Goal: Browse casually

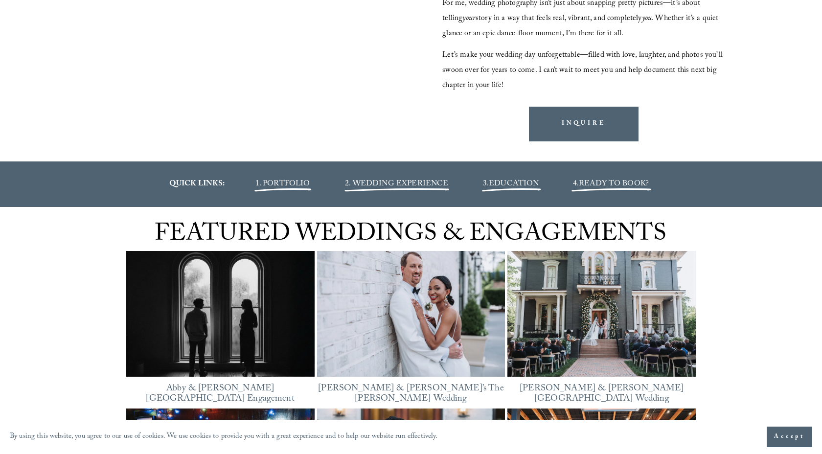
scroll to position [1086, 0]
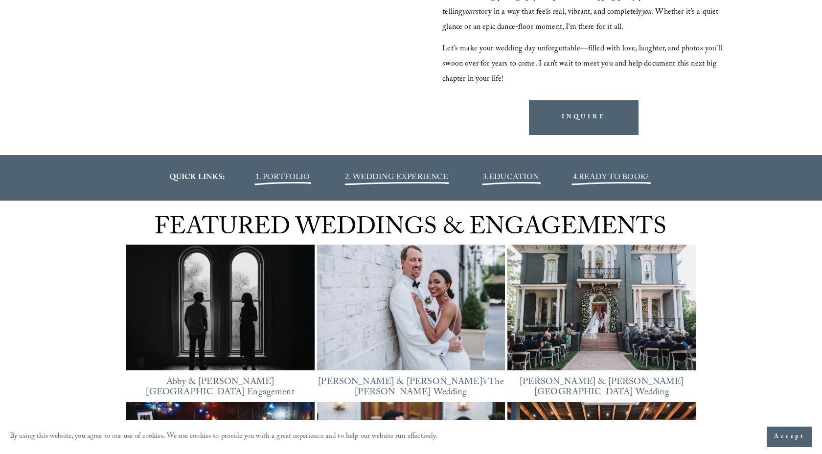
click at [302, 178] on span "1. PORTFOLIO" at bounding box center [282, 177] width 55 height 13
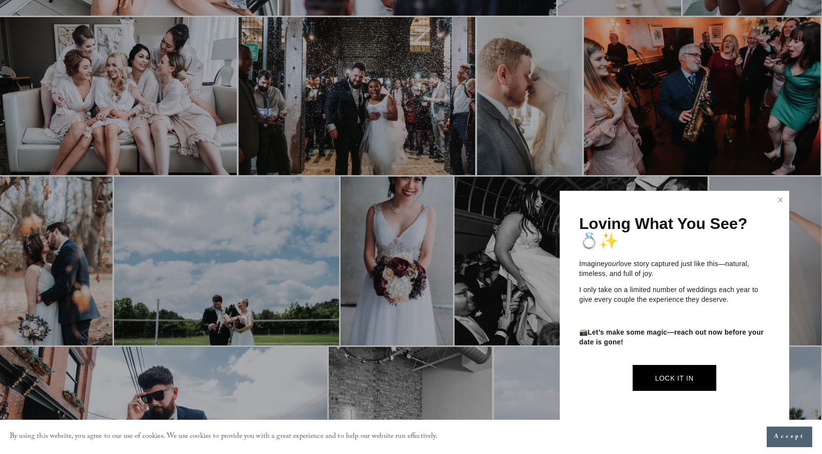
scroll to position [602, 0]
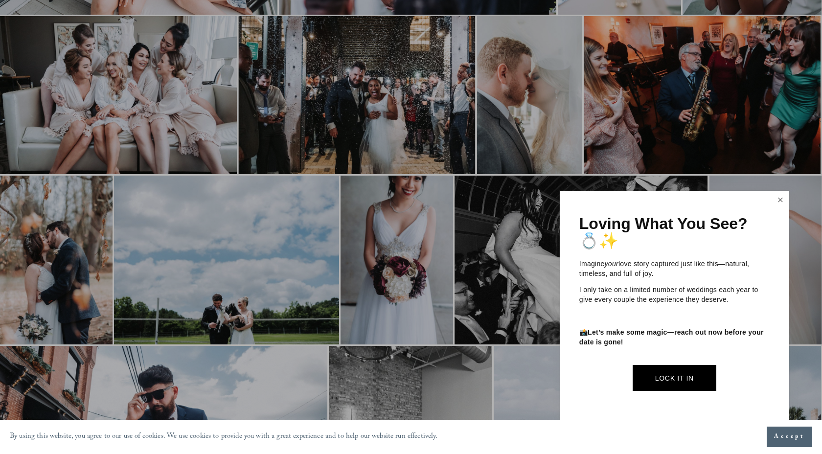
click at [780, 199] on link "Close" at bounding box center [780, 200] width 15 height 16
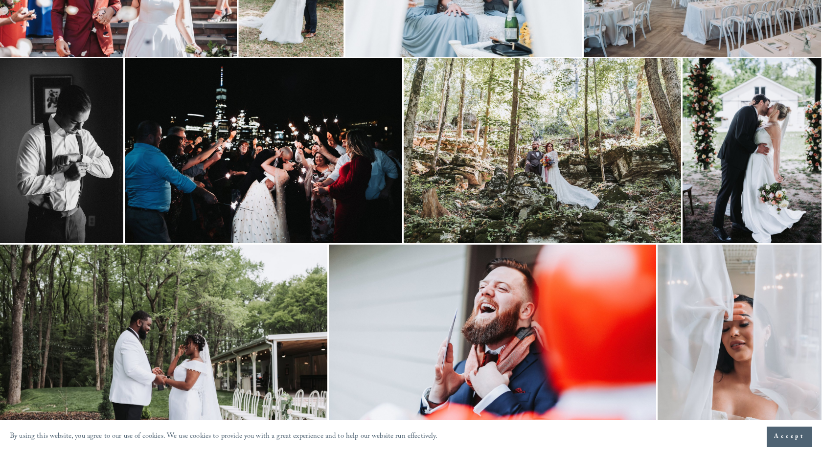
scroll to position [1594, 0]
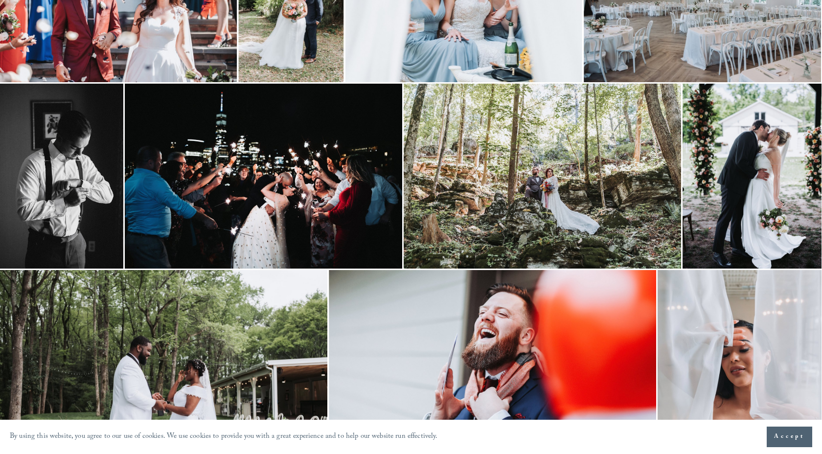
click at [354, 214] on img at bounding box center [263, 176] width 277 height 185
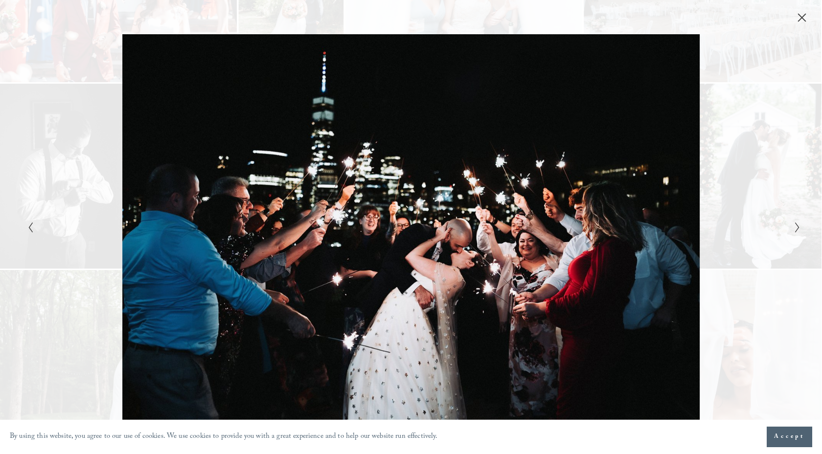
click at [804, 16] on icon "Close" at bounding box center [802, 18] width 10 height 10
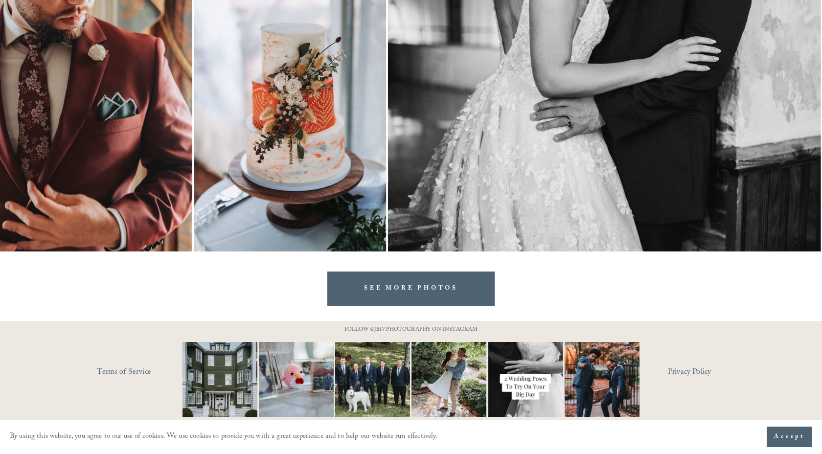
scroll to position [2439, 0]
click at [457, 280] on link "SEE MORE PHOTOS" at bounding box center [410, 289] width 167 height 35
